Goal: Information Seeking & Learning: Learn about a topic

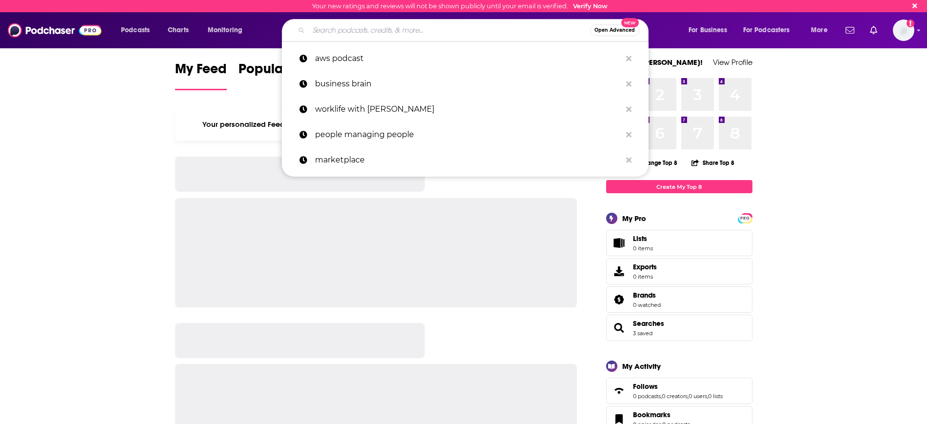
click at [346, 36] on input "Search podcasts, credits, & more..." at bounding box center [449, 30] width 281 height 16
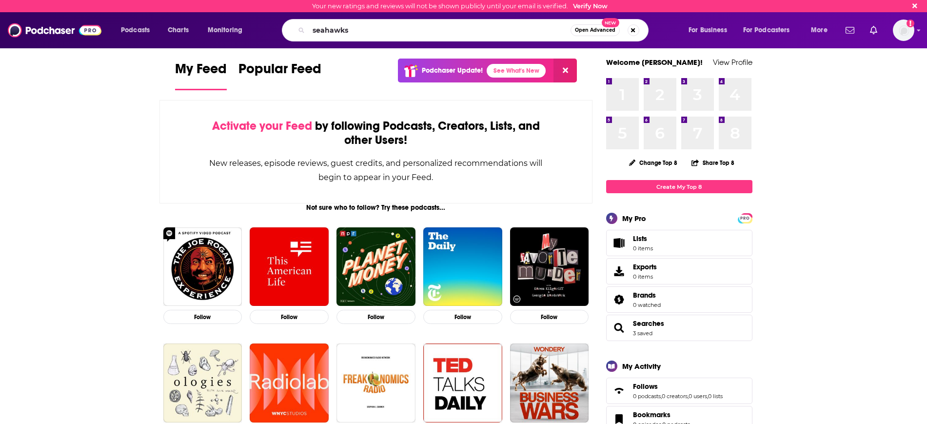
type input "seahawks"
click at [592, 31] on span "Open Advanced" at bounding box center [595, 30] width 40 height 5
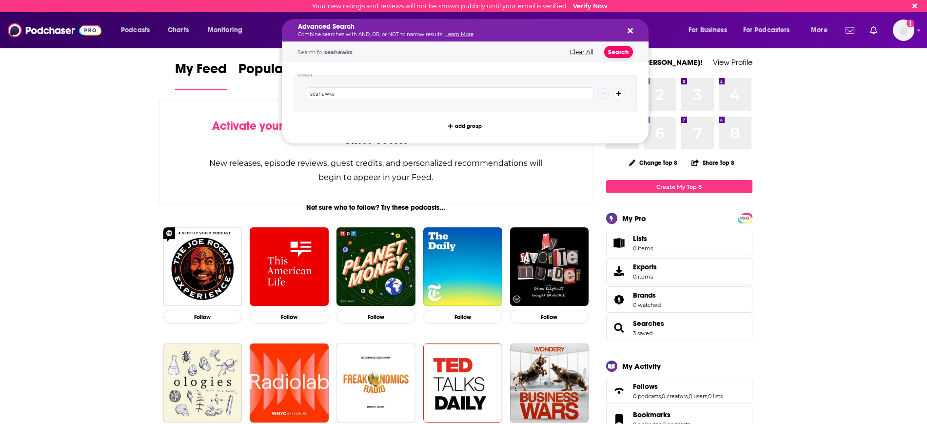
click at [620, 49] on button "Search" at bounding box center [618, 52] width 29 height 12
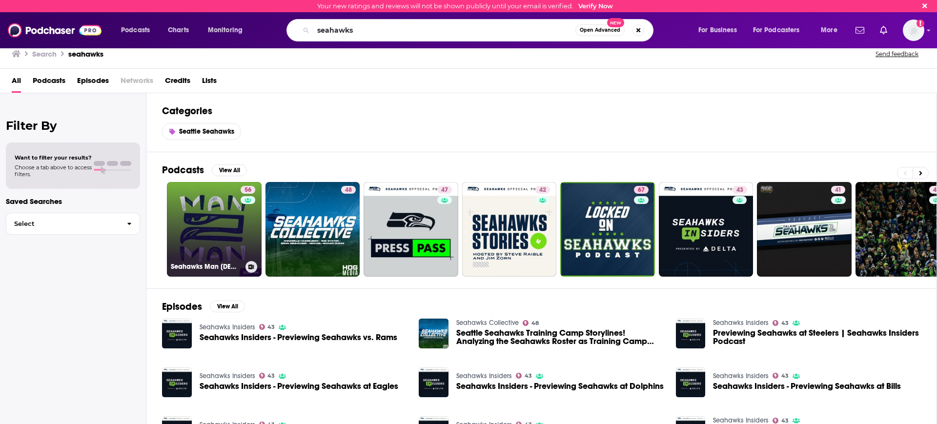
click at [221, 236] on link "56 Seahawks Man [DEMOGRAPHIC_DATA] Man: A show about the Seattle Seahawks" at bounding box center [214, 229] width 95 height 95
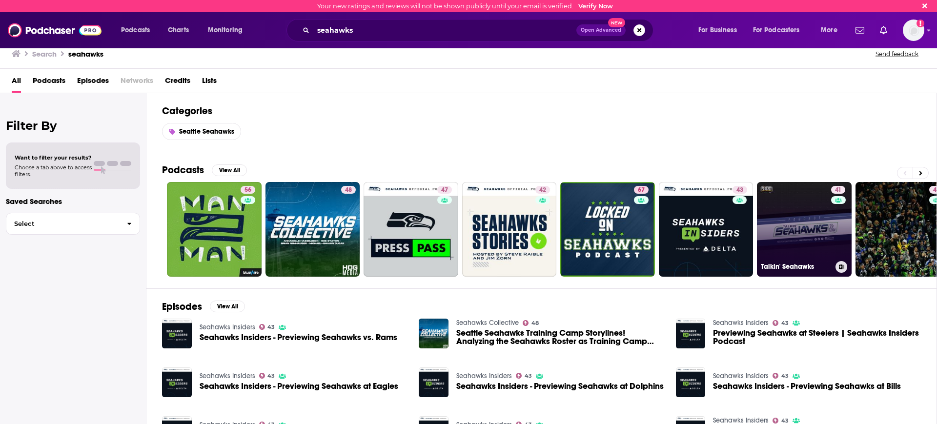
click at [820, 236] on link "41 Talkin' Seahawks" at bounding box center [804, 229] width 95 height 95
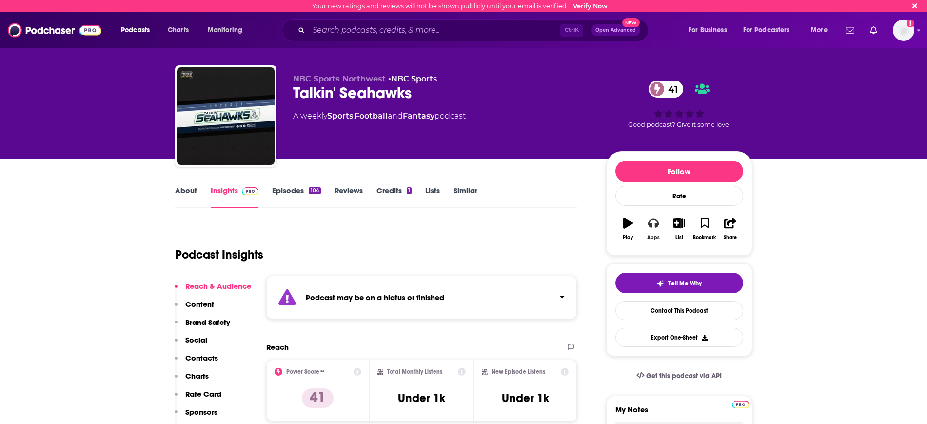
click at [658, 222] on icon "button" at bounding box center [653, 224] width 11 height 10
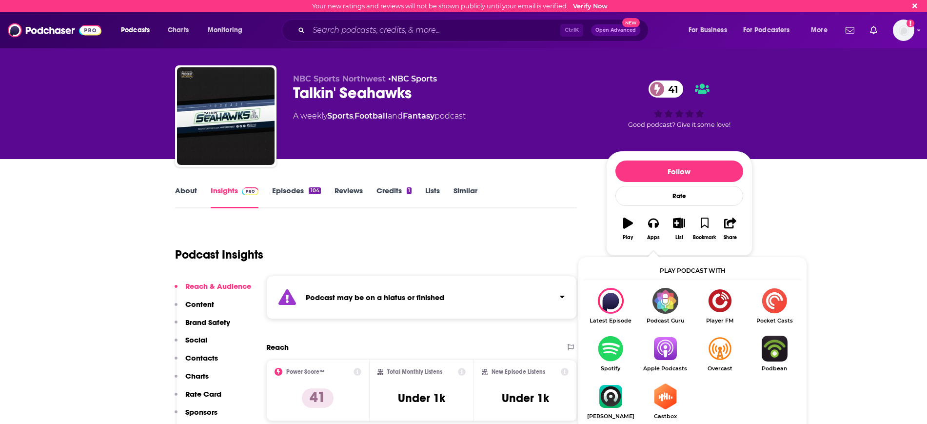
click at [653, 354] on img "Show Listen On dropdown" at bounding box center [665, 349] width 55 height 26
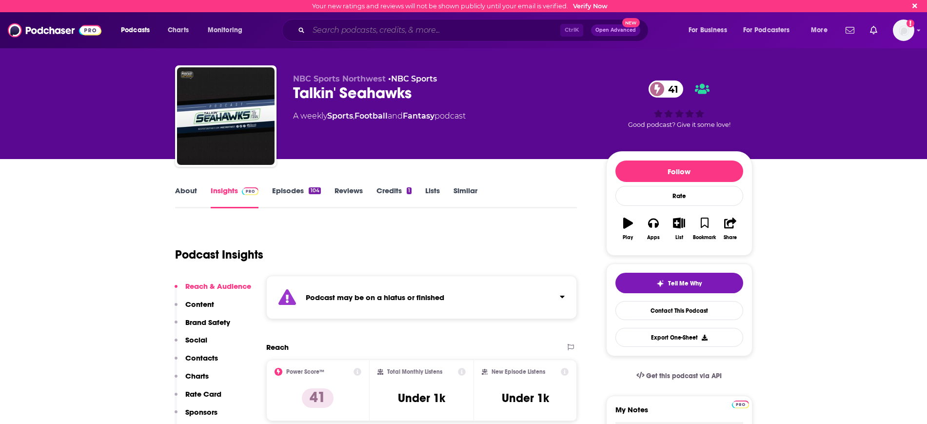
click at [343, 31] on input "Search podcasts, credits, & more..." at bounding box center [435, 30] width 252 height 16
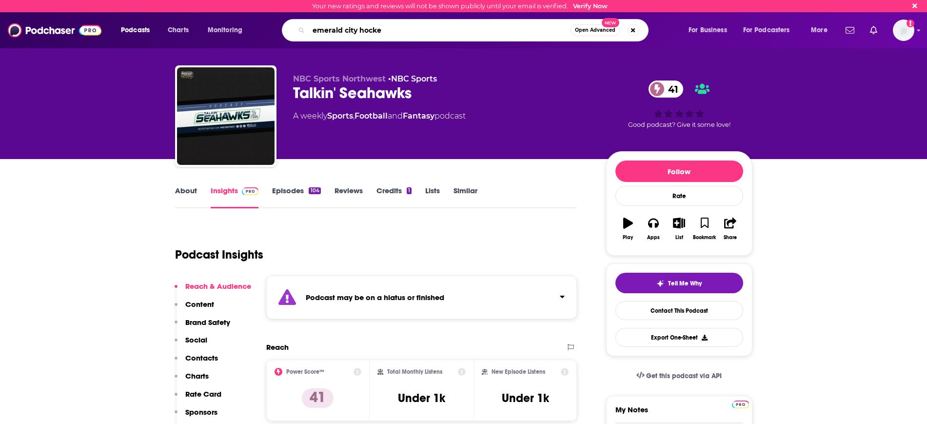
type input "emerald city hockey"
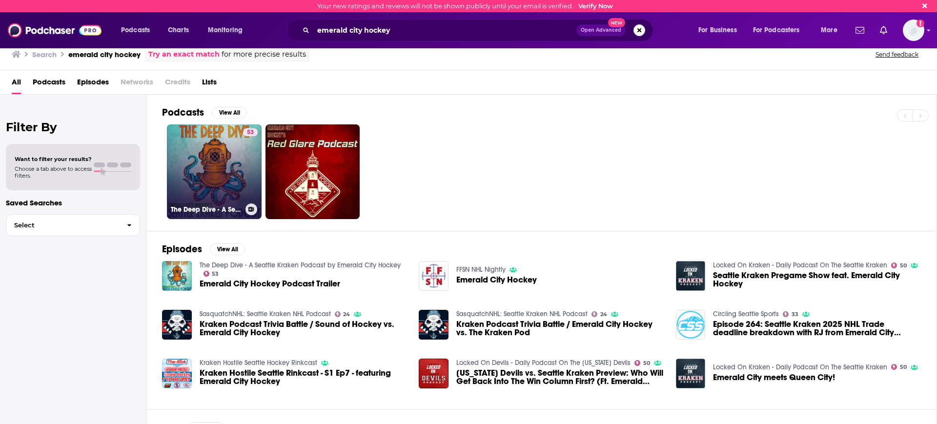
click at [193, 167] on link "53 The Deep Dive - A Seattle Kraken Podcast by Emerald City Hockey" at bounding box center [214, 171] width 95 height 95
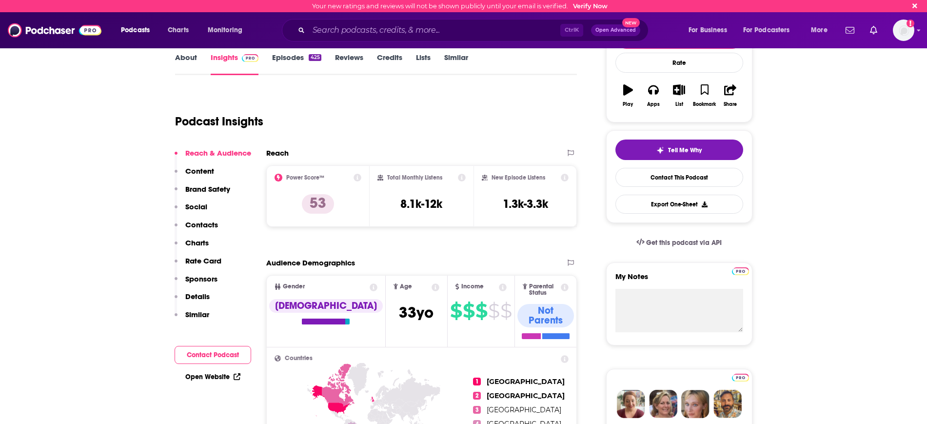
scroll to position [61, 0]
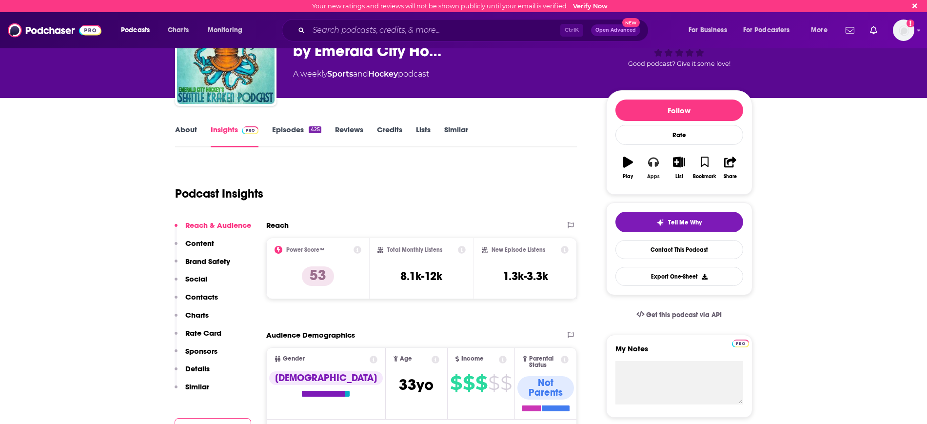
click at [650, 161] on icon "button" at bounding box center [653, 162] width 11 height 11
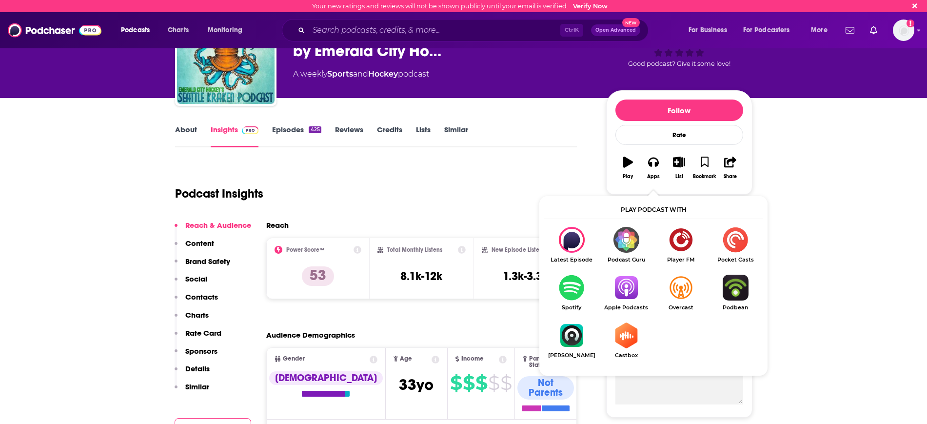
click at [632, 288] on img "Show Listen On dropdown" at bounding box center [626, 288] width 55 height 26
